Goal: Find specific page/section: Find specific page/section

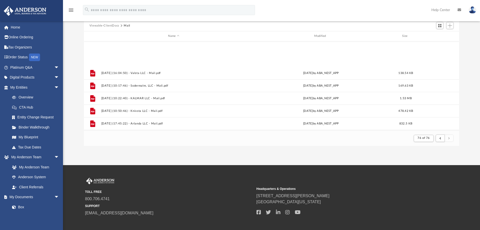
scroll to position [95, 372]
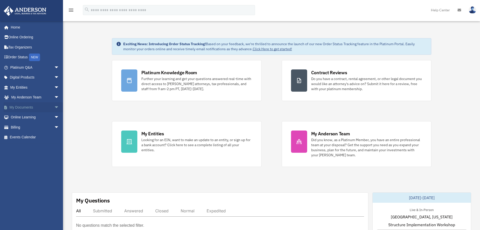
click at [24, 107] on link "My Documents arrow_drop_down" at bounding box center [35, 107] width 63 height 10
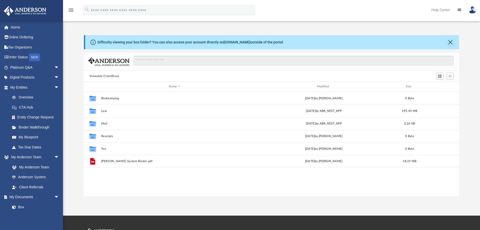
scroll to position [111, 372]
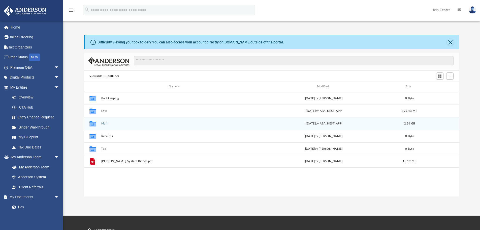
click at [110, 123] on button "Mail" at bounding box center [174, 123] width 147 height 3
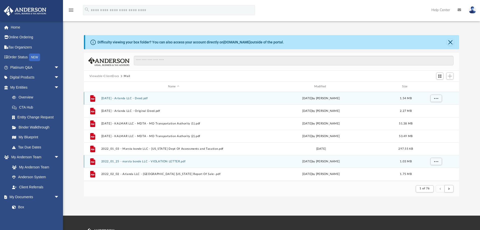
scroll to position [95, 372]
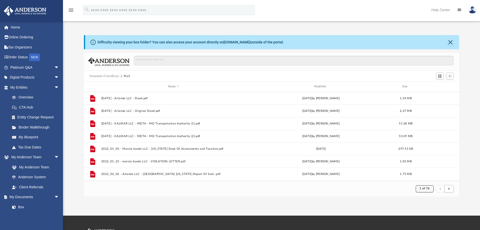
click at [428, 189] on span "1 of 76" at bounding box center [425, 188] width 10 height 3
click at [427, 176] on li "76" at bounding box center [429, 175] width 4 height 5
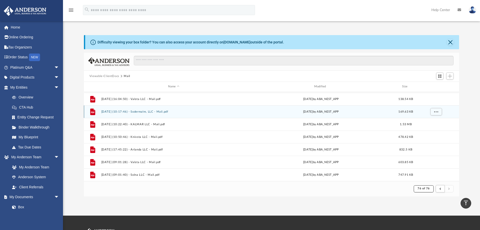
scroll to position [0, 0]
